Goal: Task Accomplishment & Management: Manage account settings

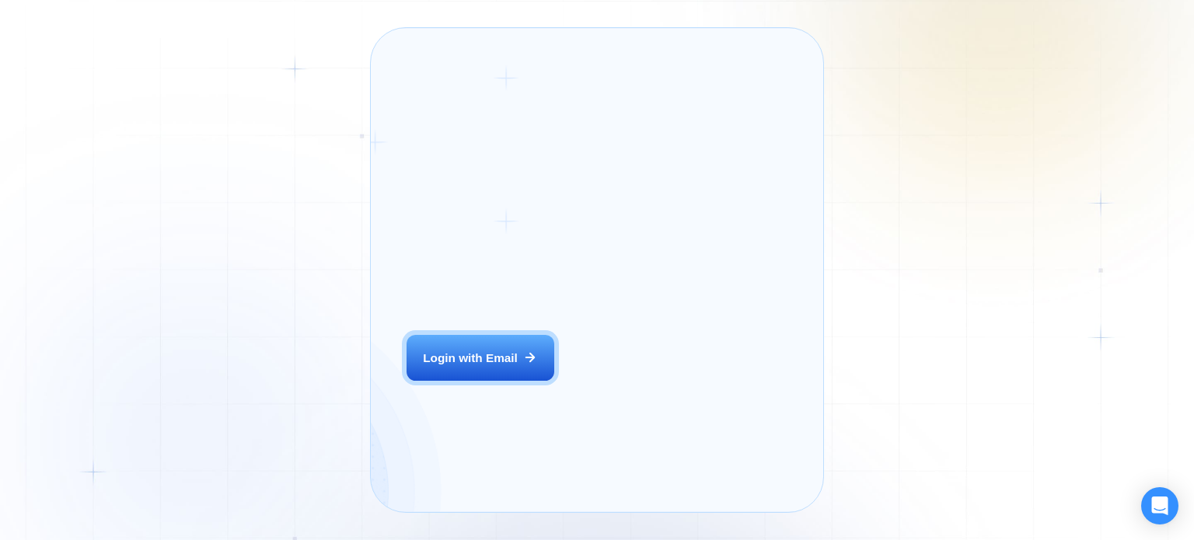
click at [516, 382] on div "Login ‍ Welcome to GigRadar. AI Business Manager for Agencies Login with Email" at bounding box center [500, 271] width 222 height 448
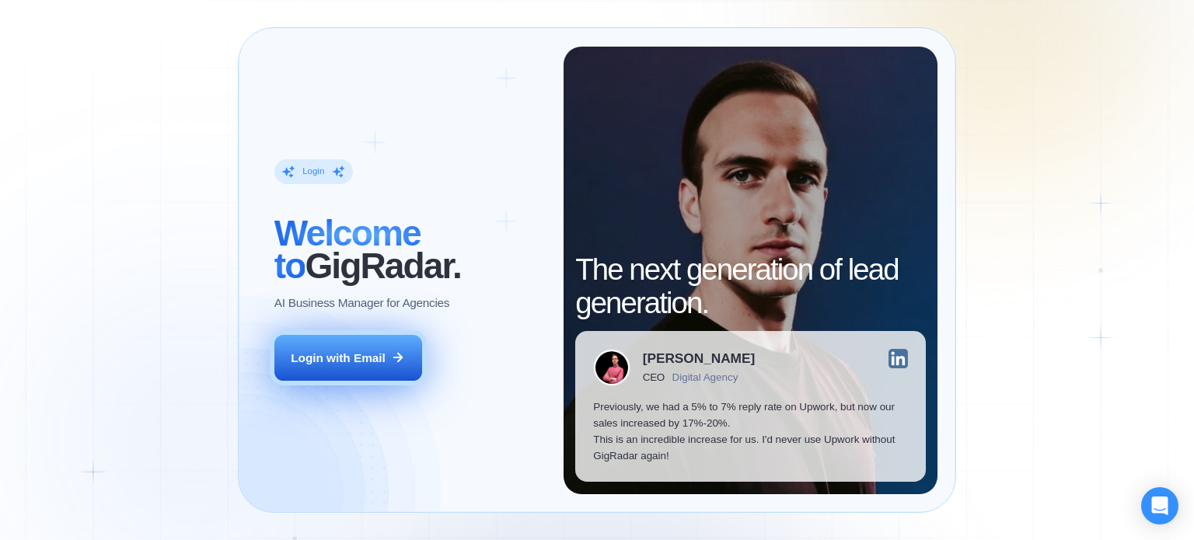
click at [316, 355] on div "Login with Email" at bounding box center [338, 358] width 95 height 16
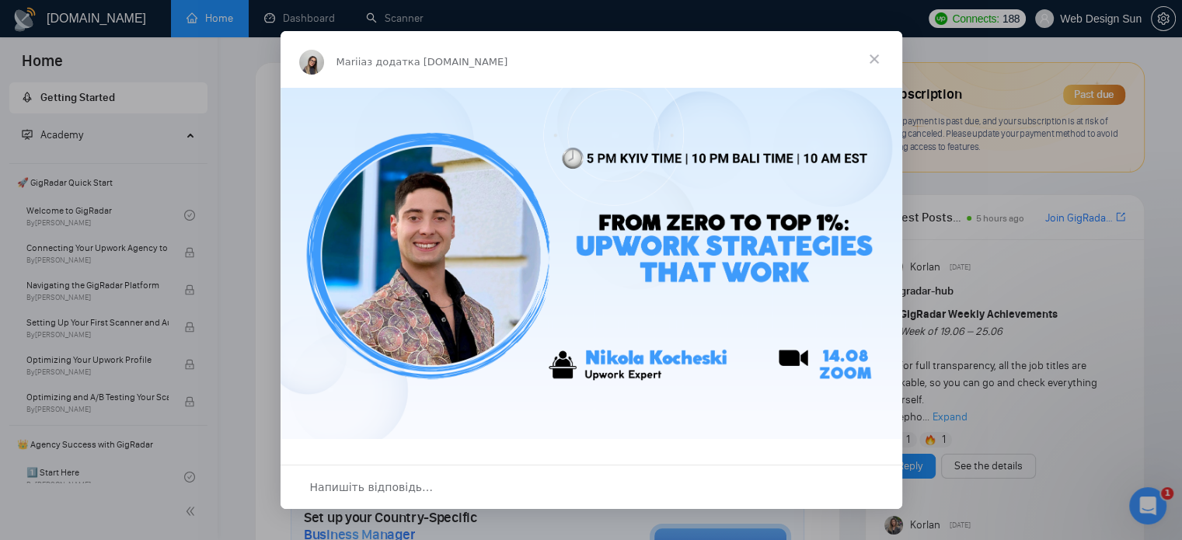
click at [877, 61] on span "Закрити" at bounding box center [874, 59] width 56 height 56
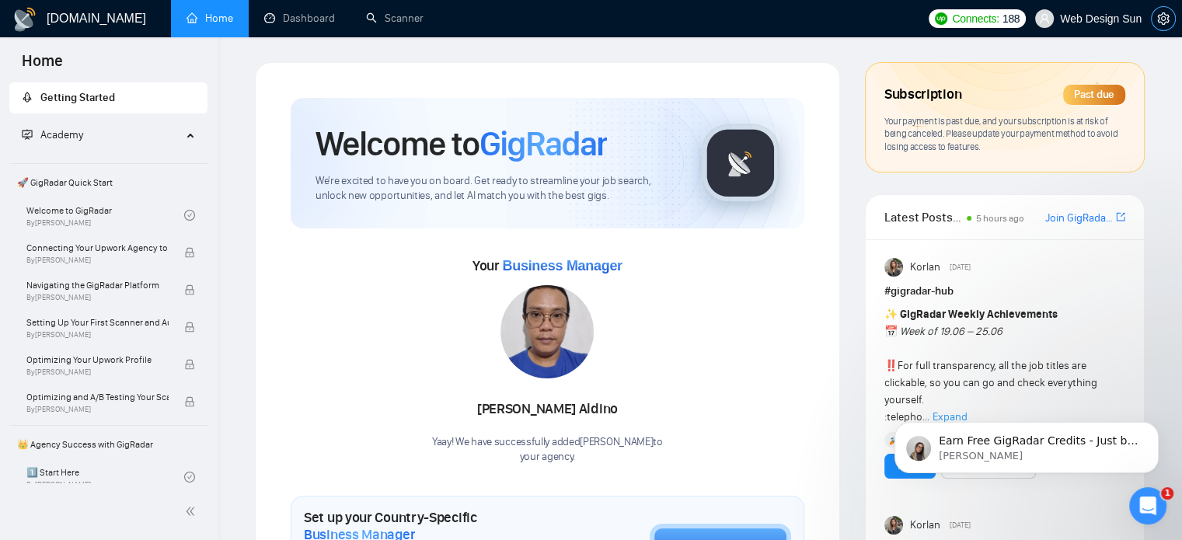
click at [1157, 15] on icon "setting" at bounding box center [1163, 18] width 12 height 12
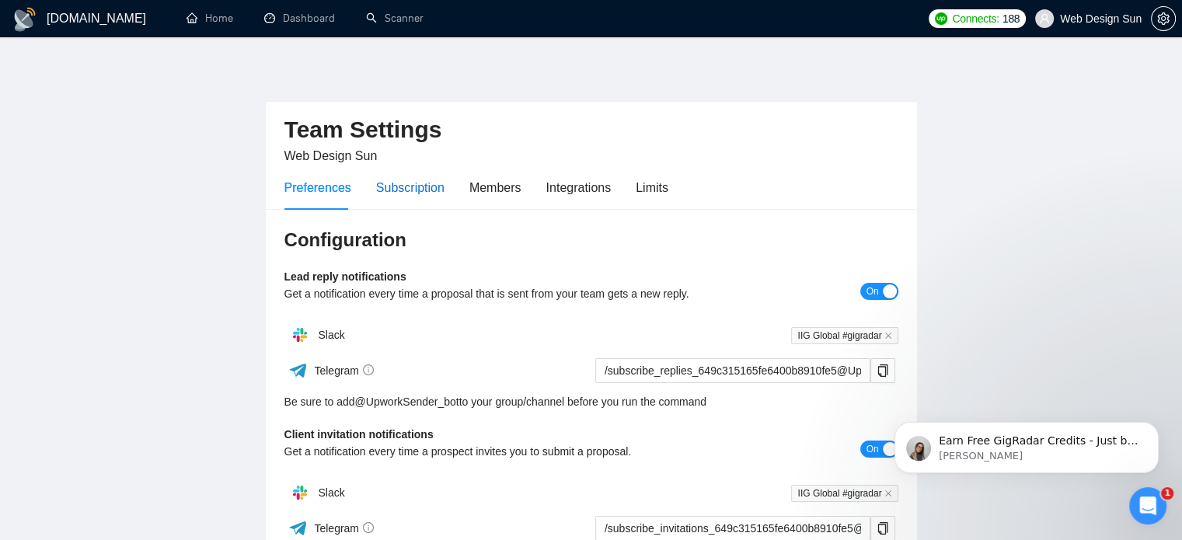
click at [405, 183] on div "Subscription" at bounding box center [410, 187] width 68 height 19
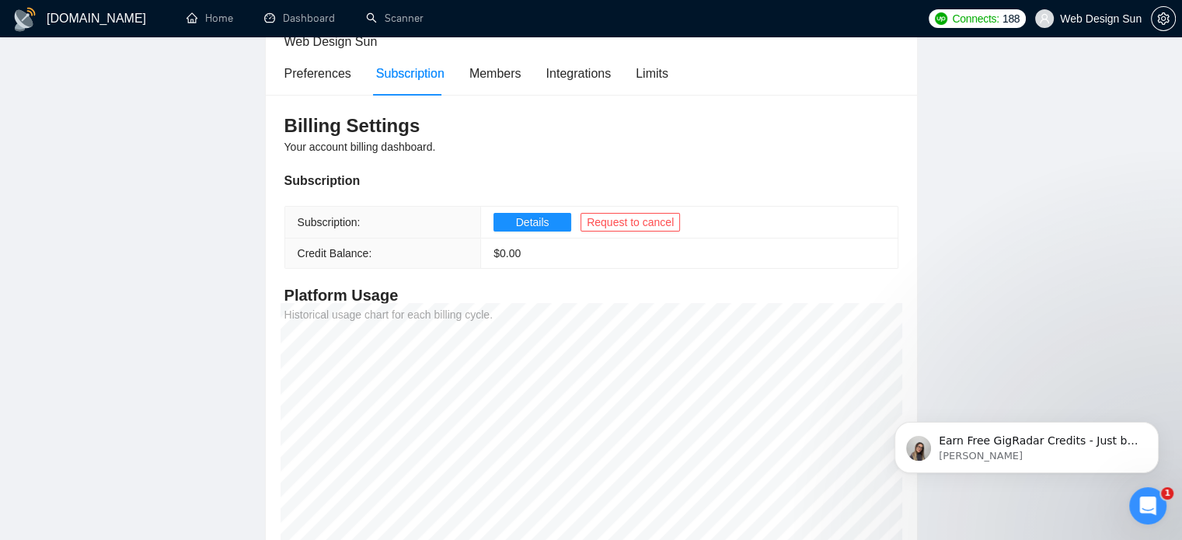
scroll to position [78, 0]
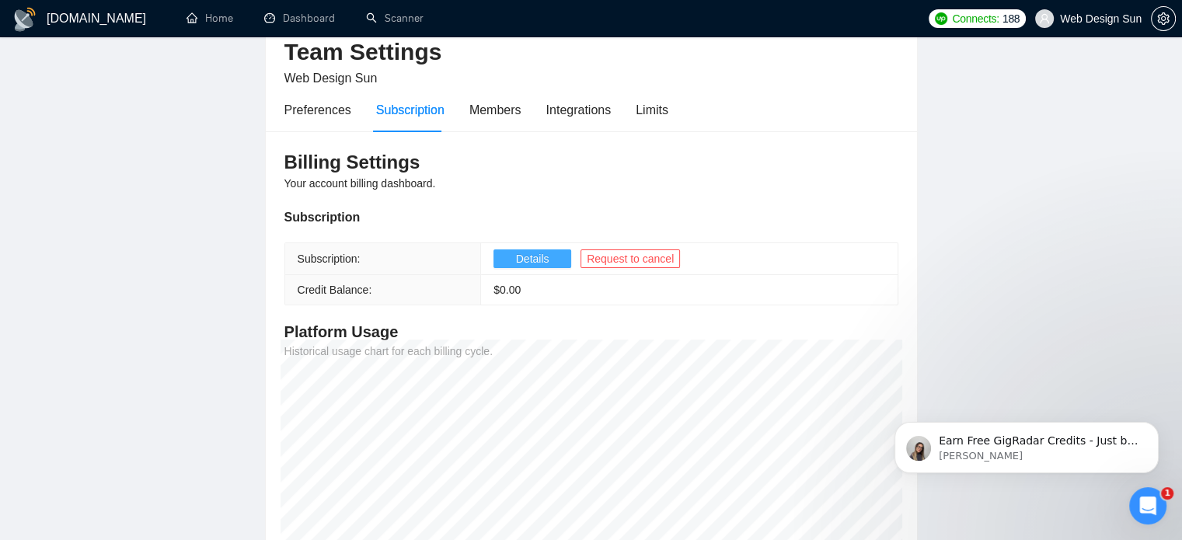
click at [547, 260] on button "Details" at bounding box center [532, 258] width 78 height 19
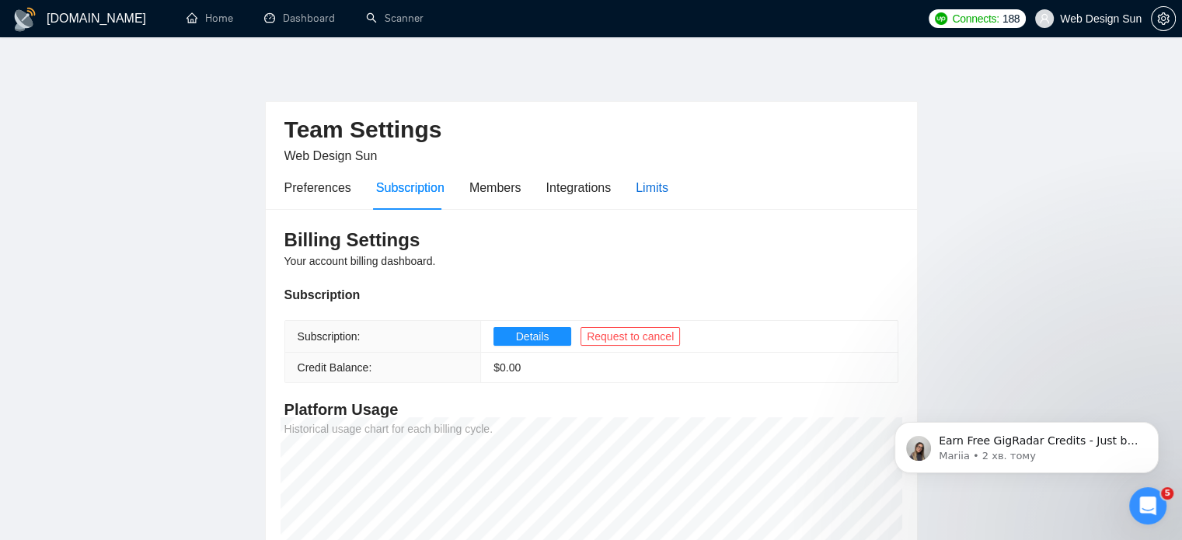
click at [653, 190] on div "Limits" at bounding box center [652, 187] width 33 height 19
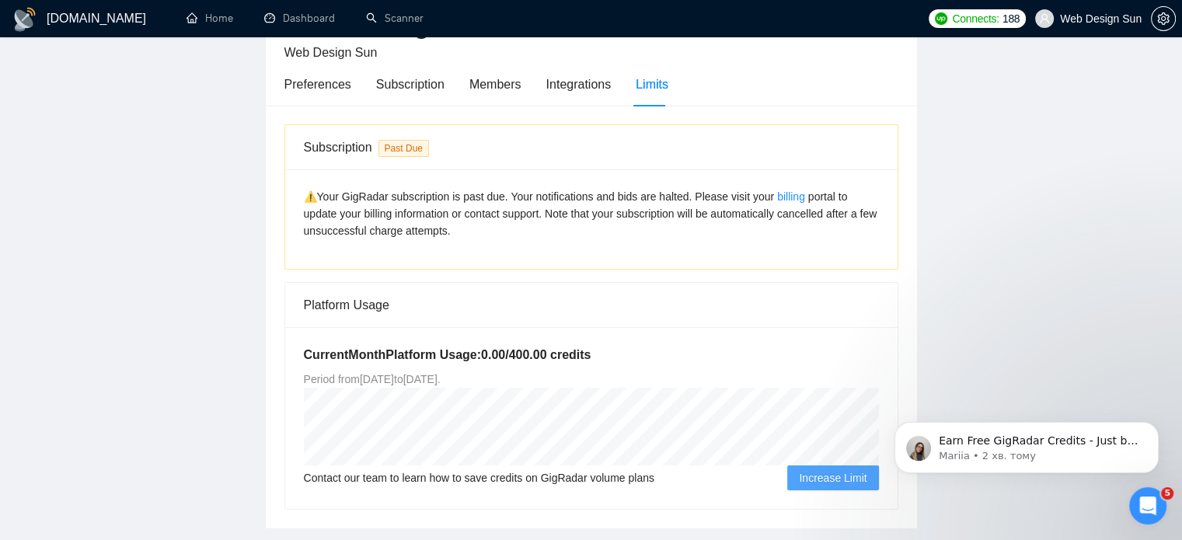
scroll to position [78, 0]
